Goal: Information Seeking & Learning: Learn about a topic

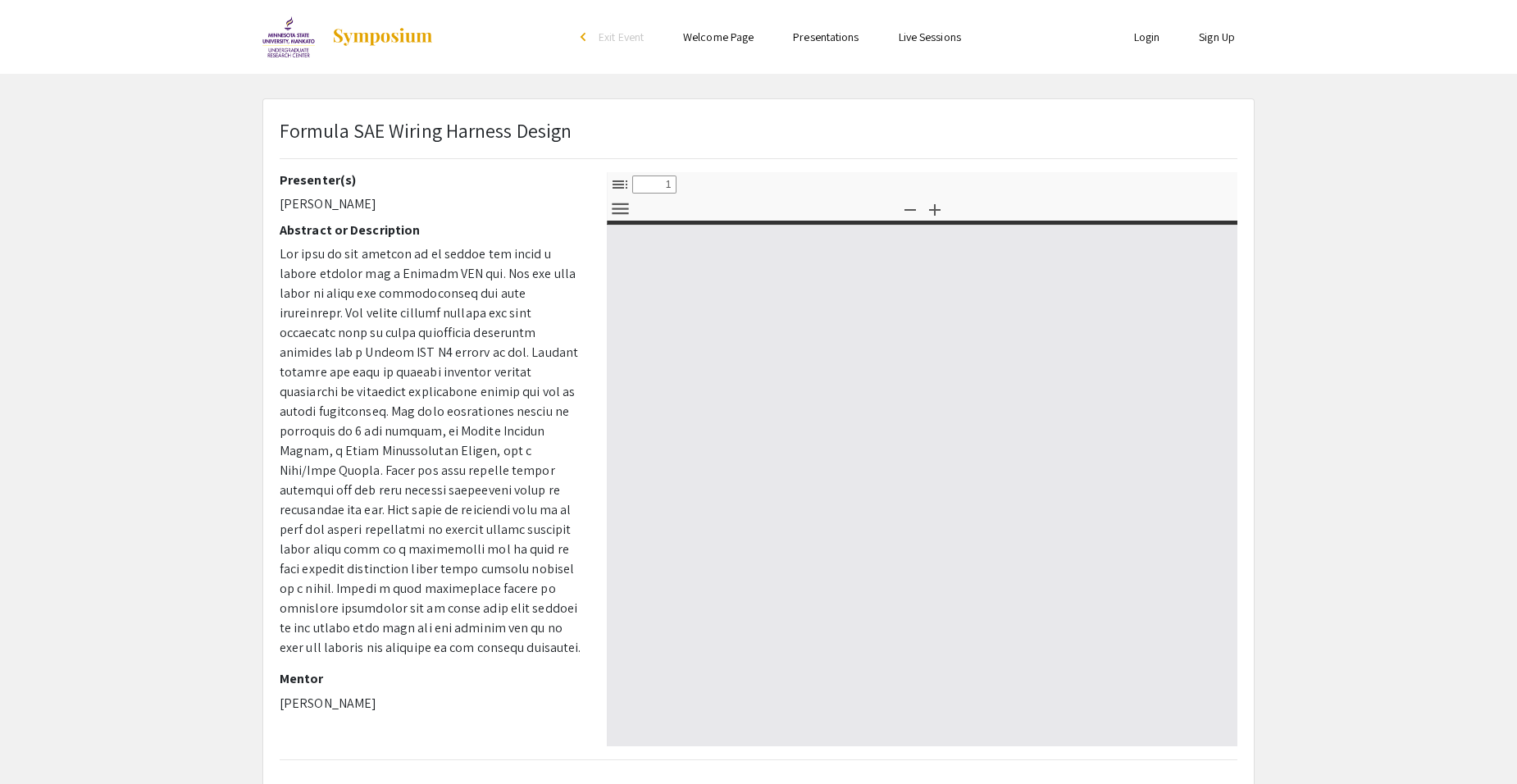
select select "custom"
type input "0"
select select "custom"
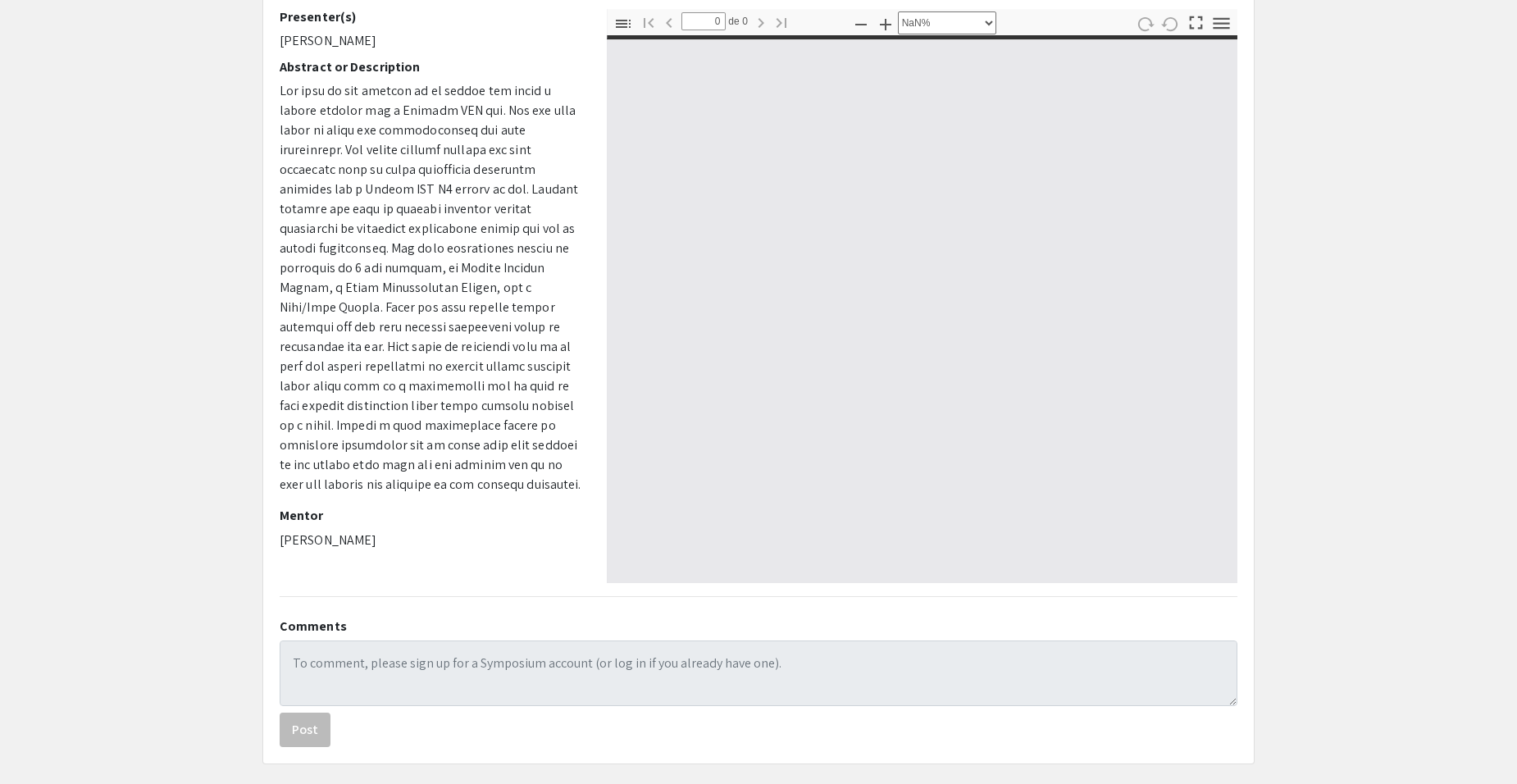
scroll to position [70, 0]
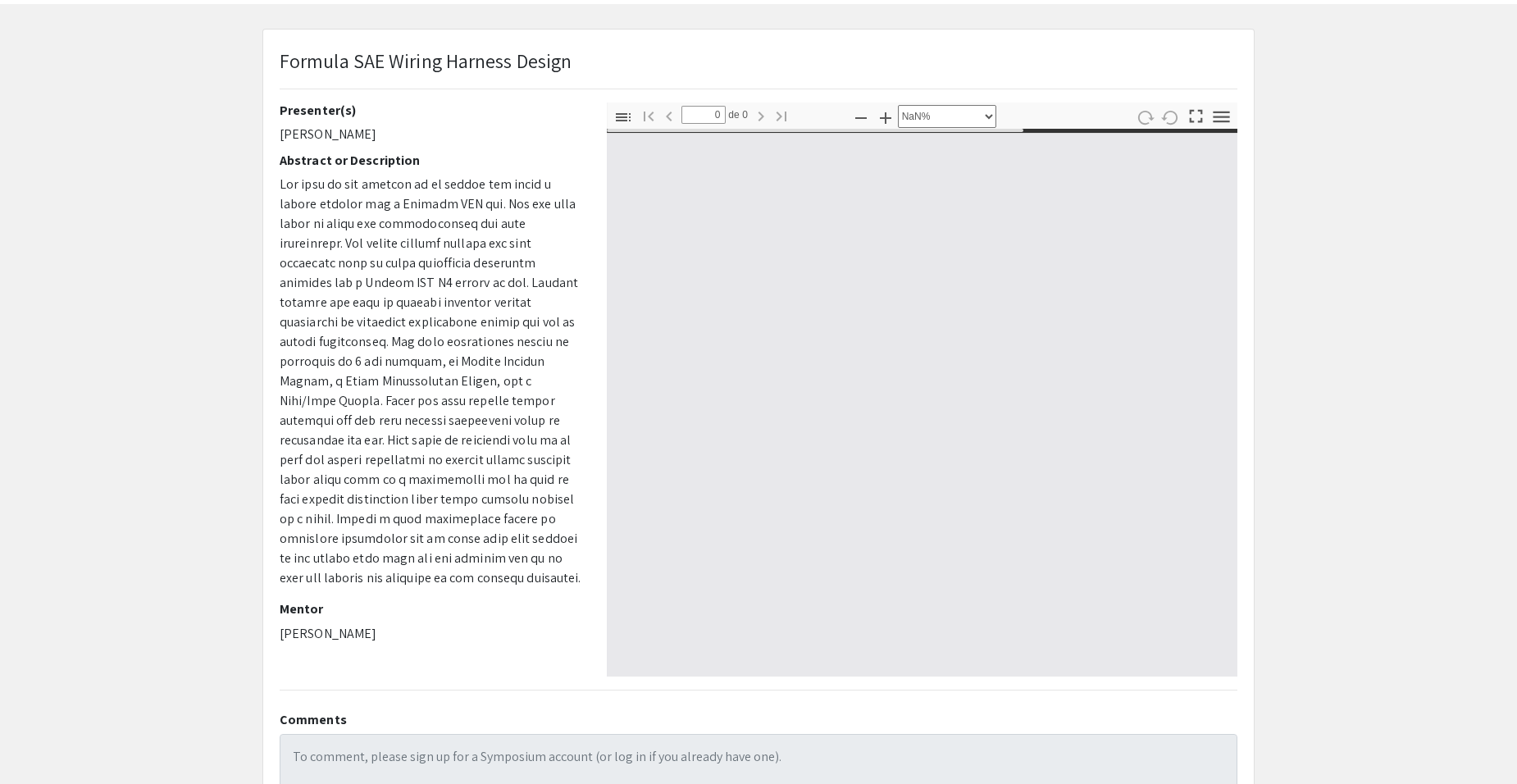
type input "1"
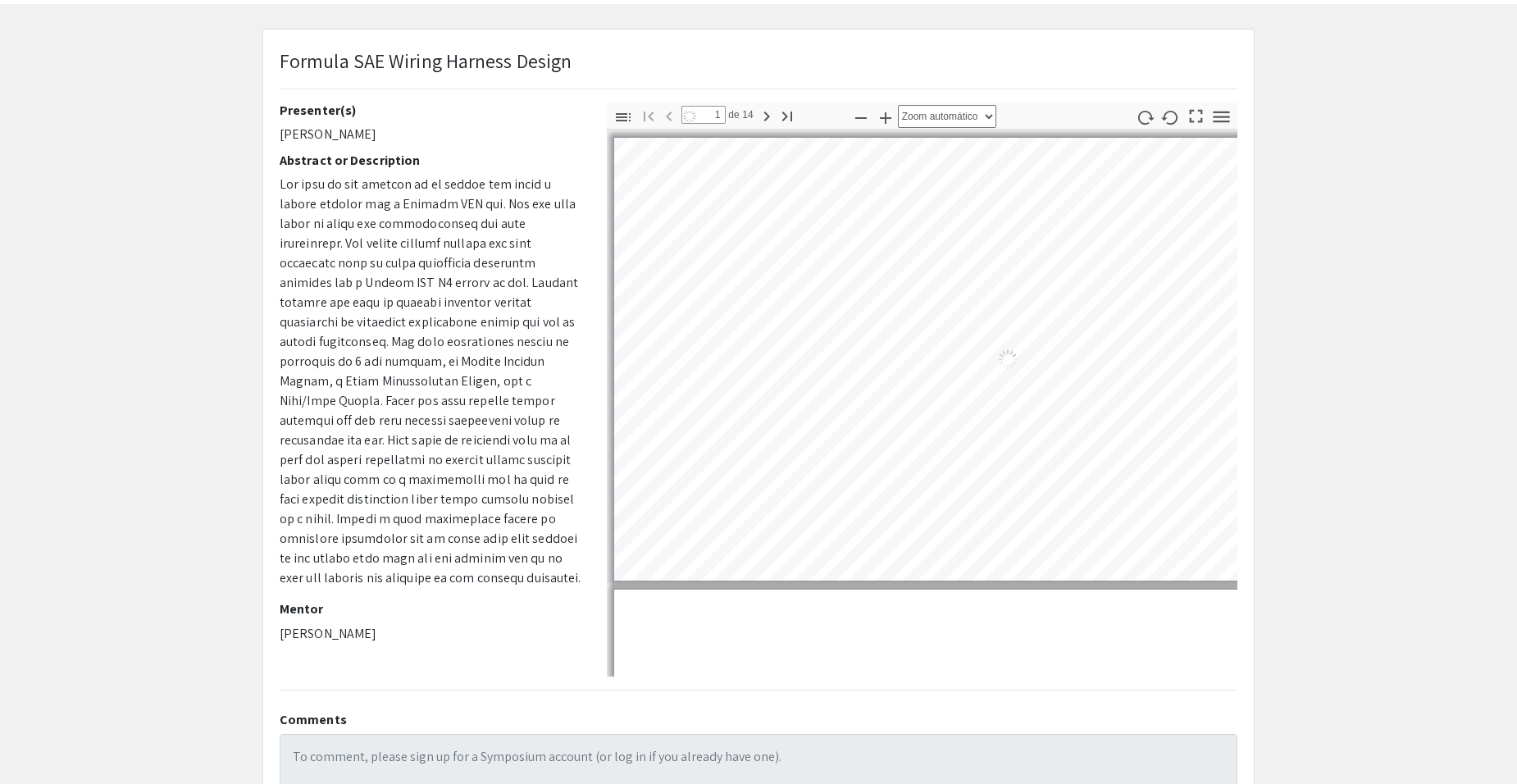
select select "auto"
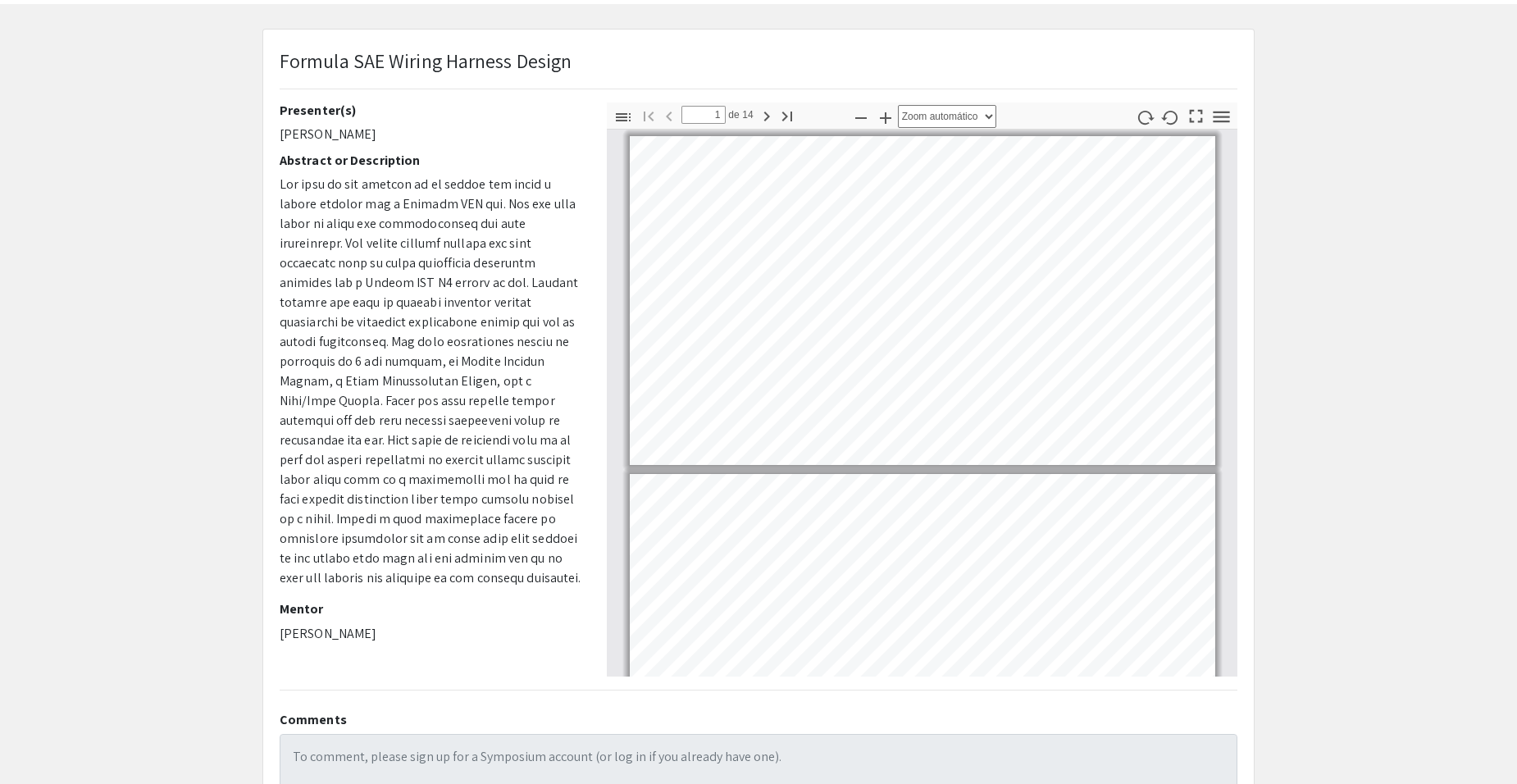
type input "2"
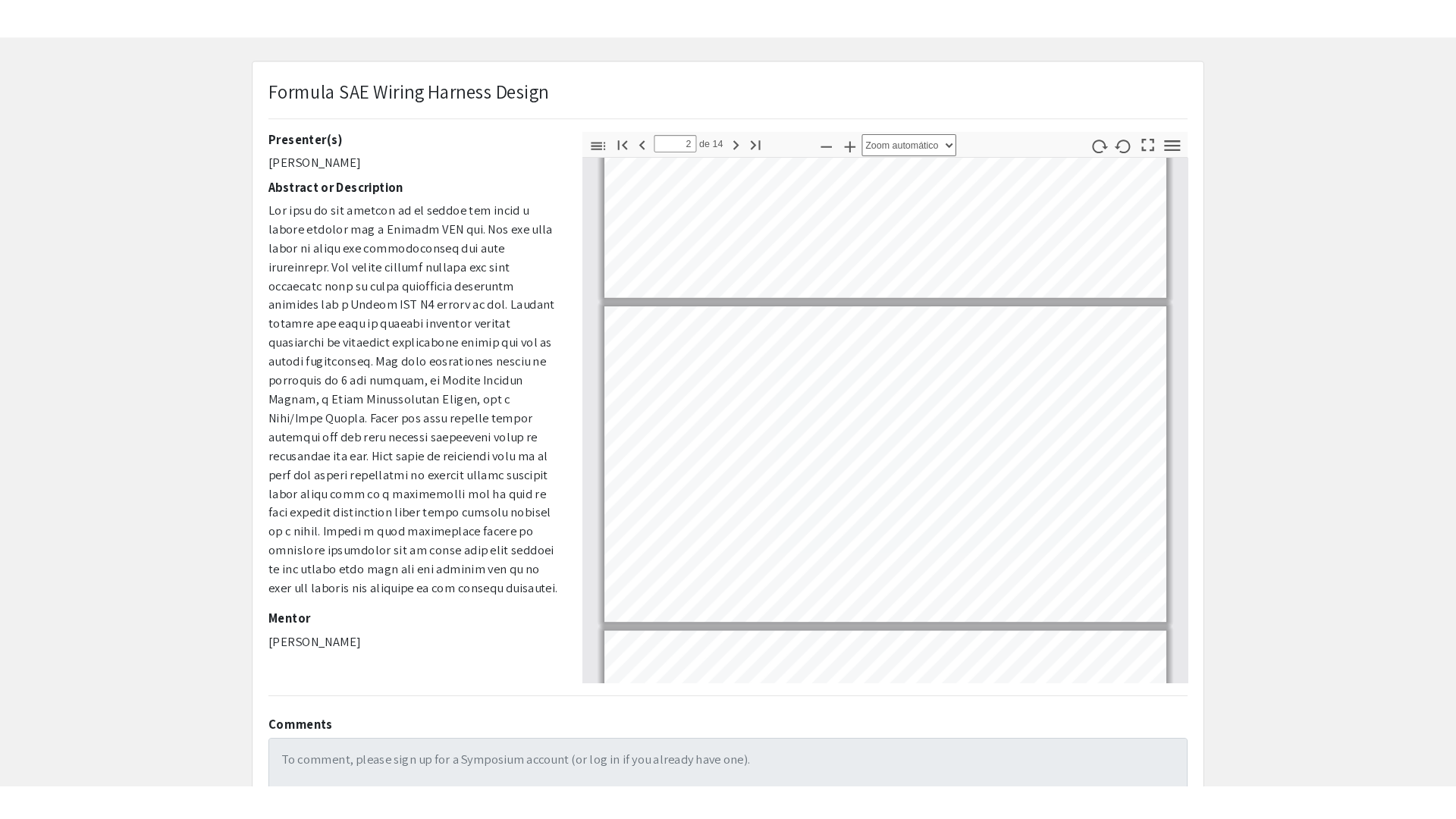
scroll to position [77, 0]
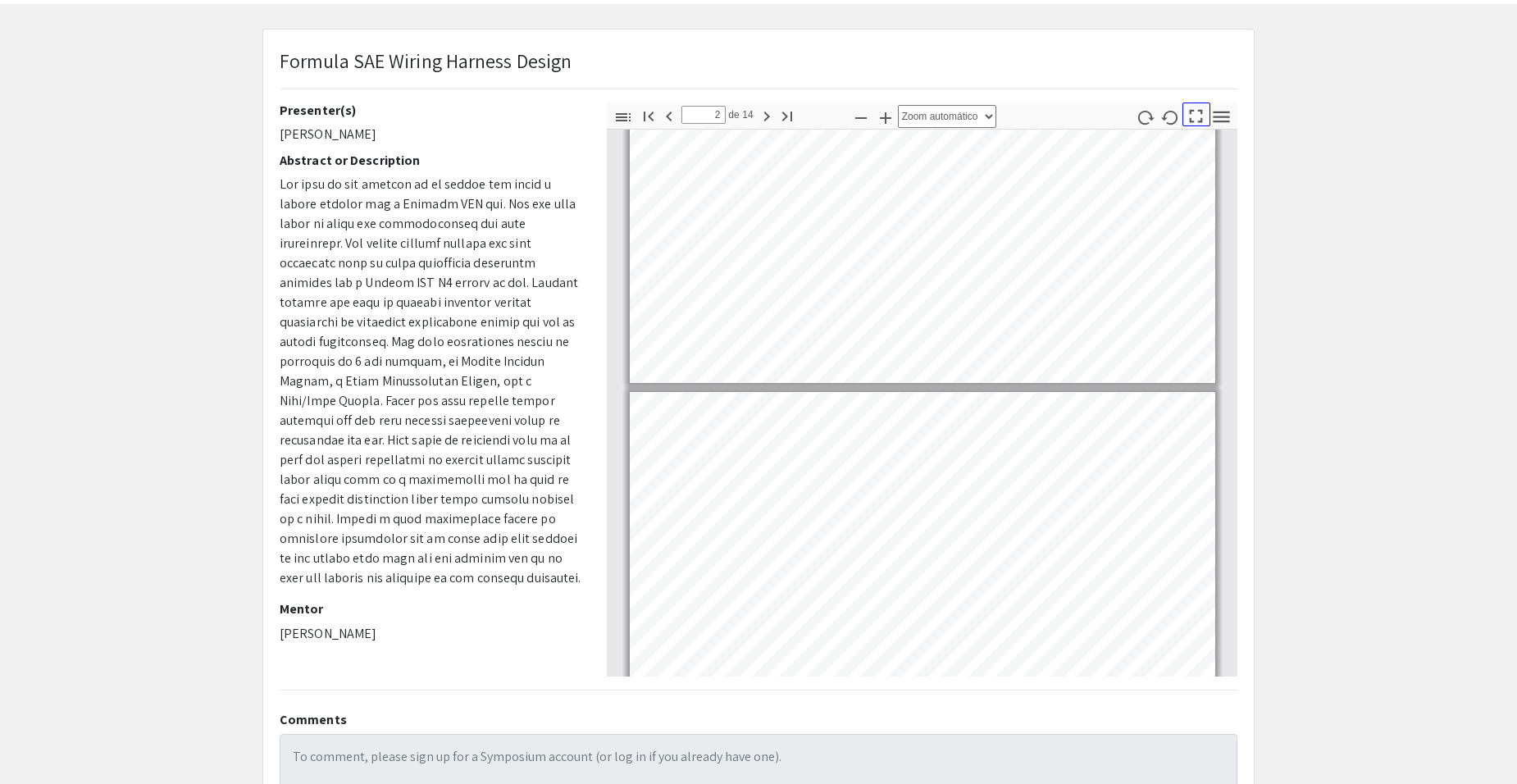
click at [1195, 112] on icon "button" at bounding box center [1196, 116] width 22 height 22
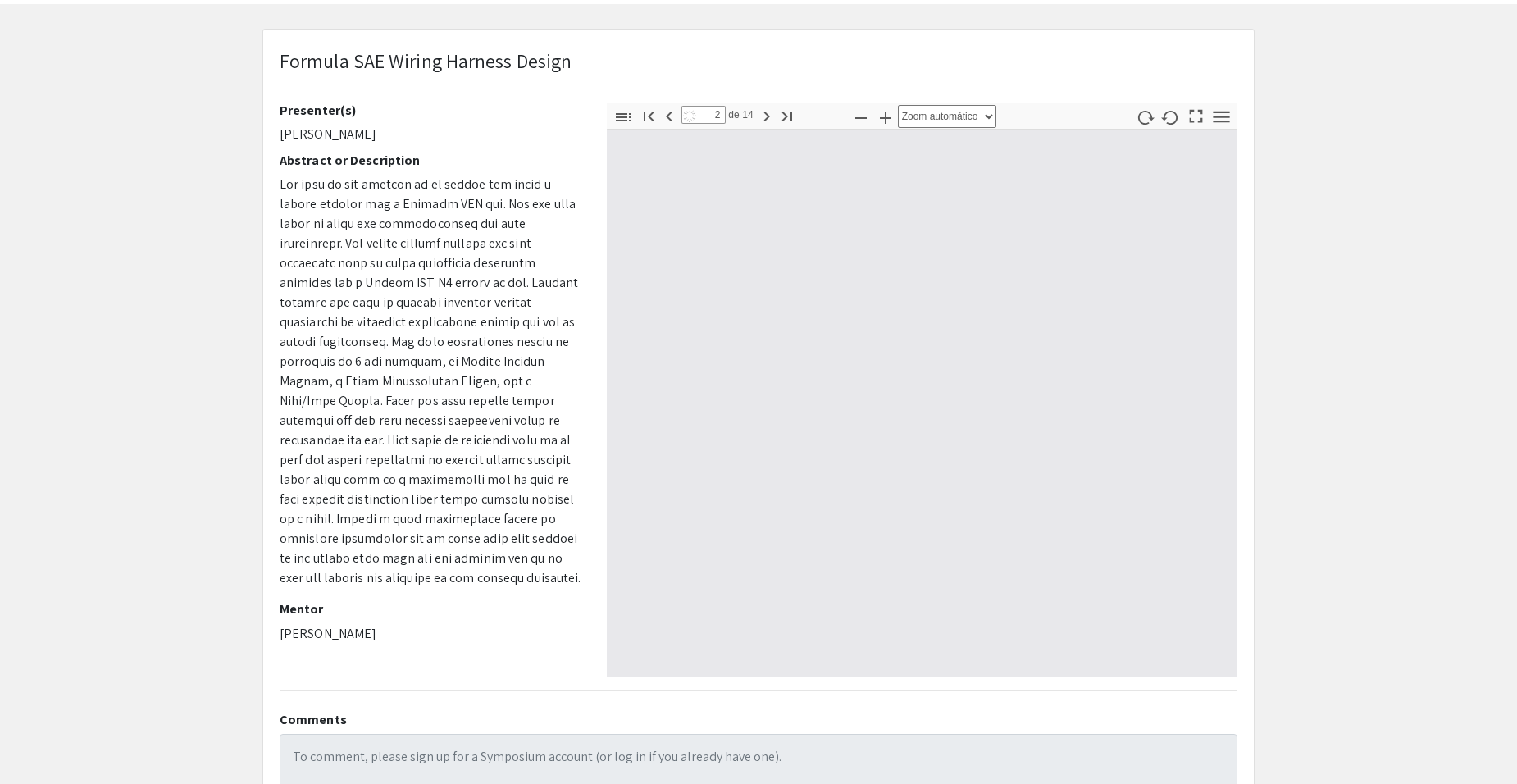
select select "page-fit"
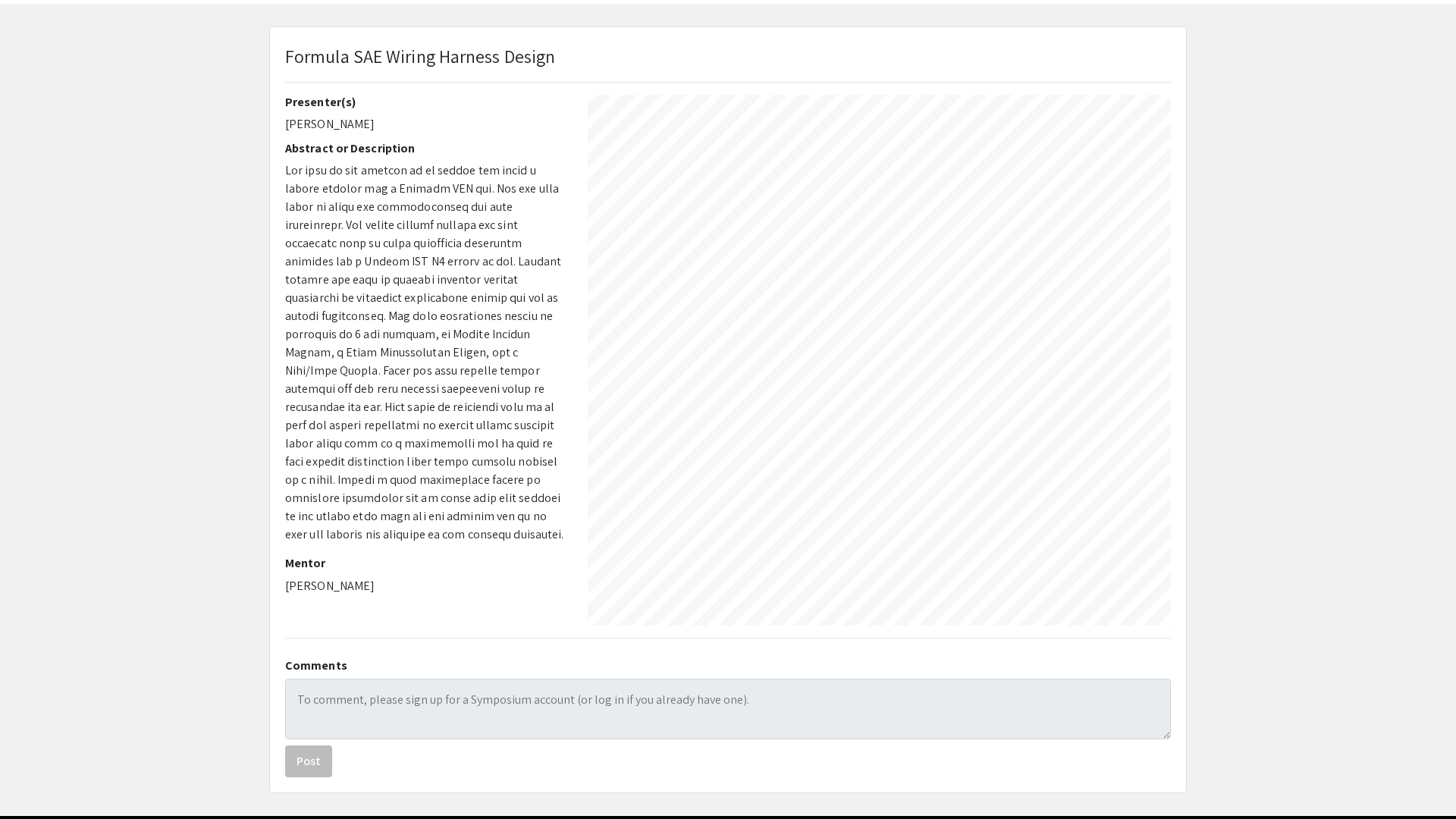
type input "14"
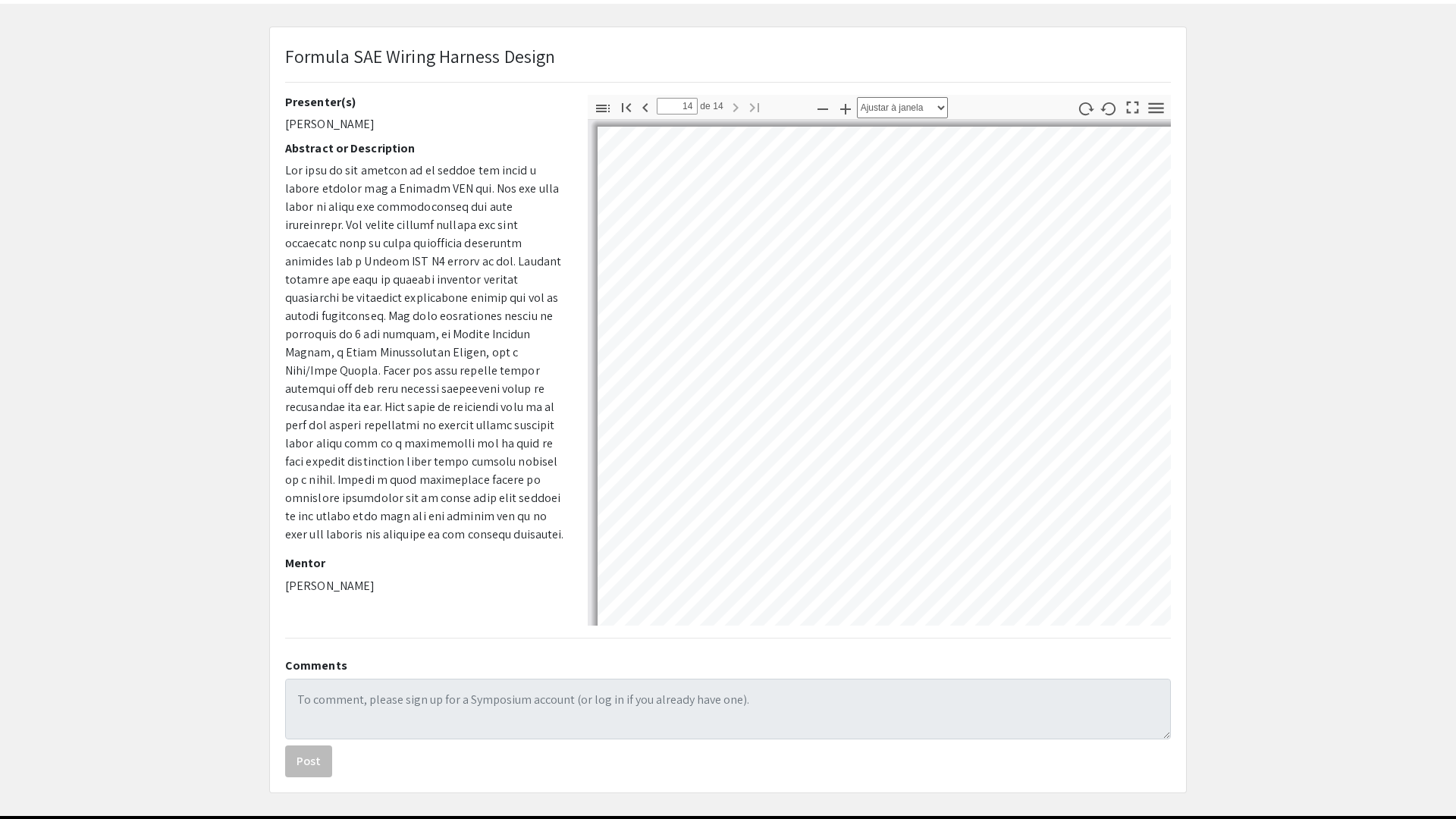
select select "auto"
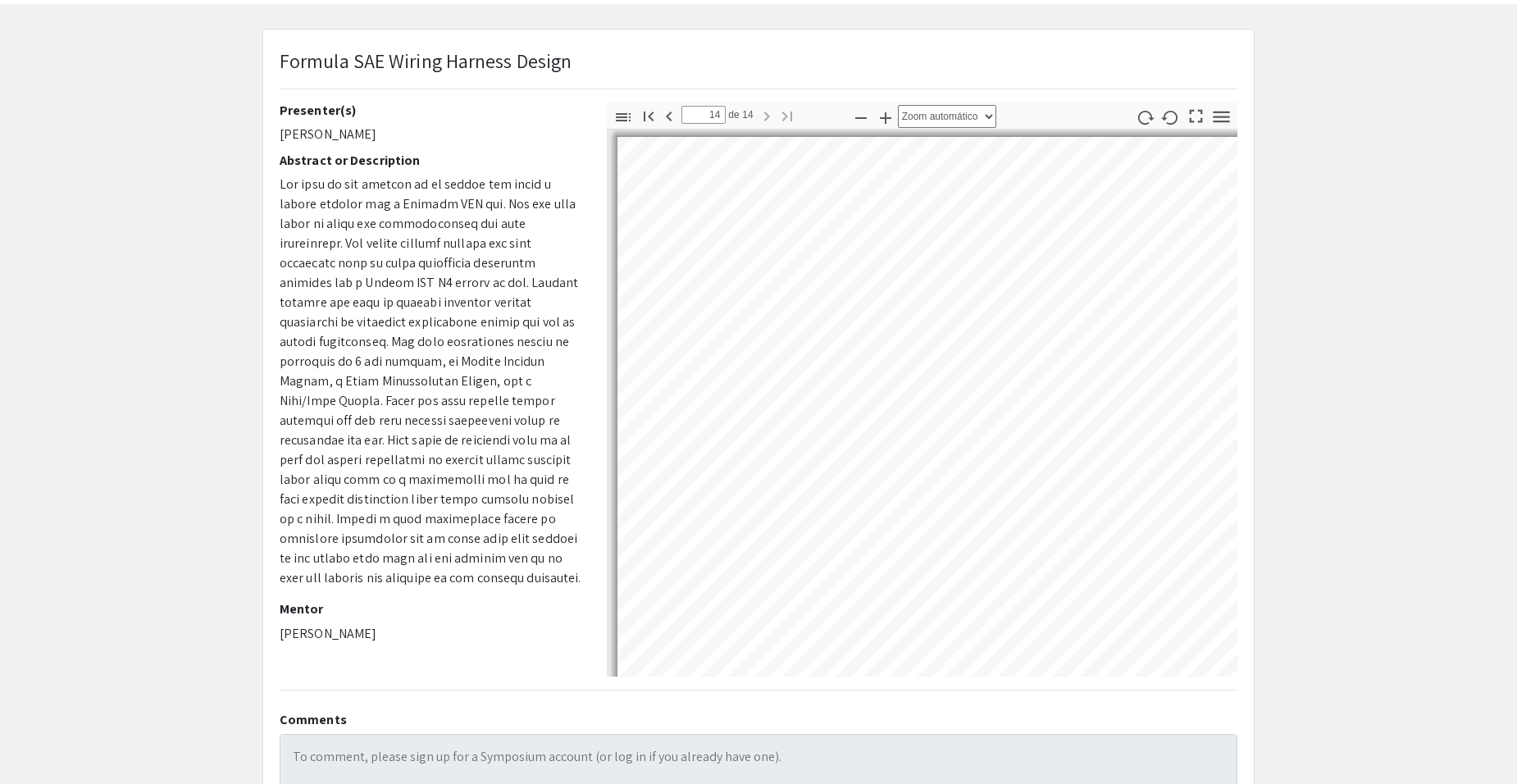
scroll to position [4188, 0]
